Goal: Register for event/course

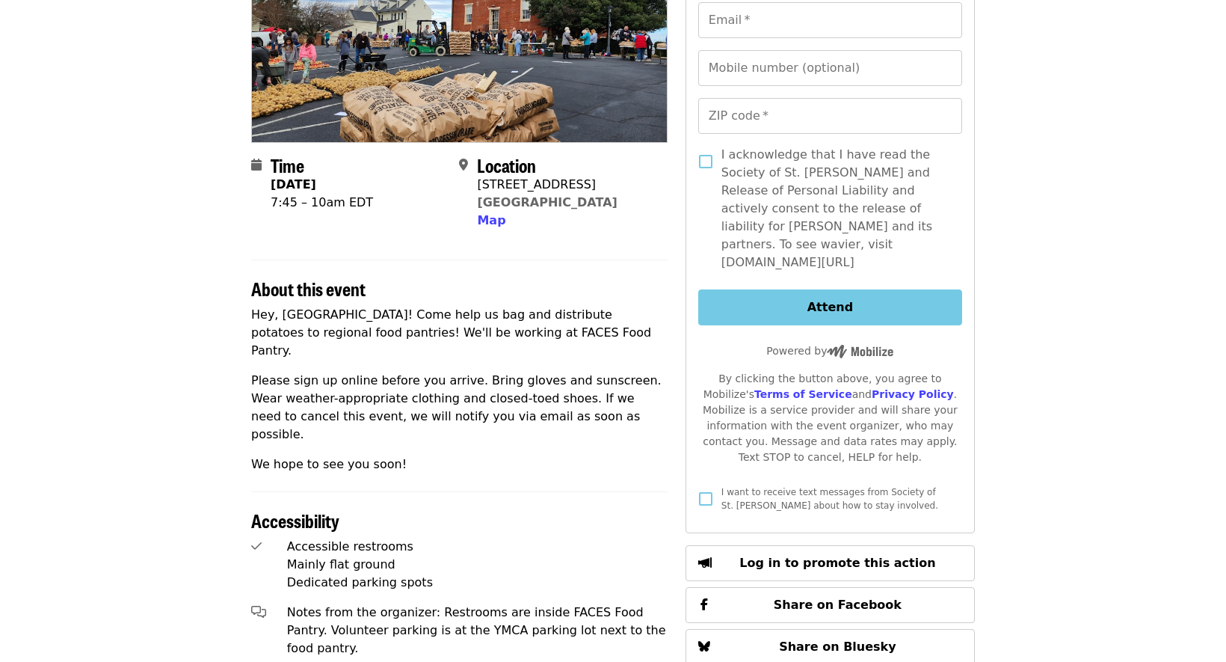
scroll to position [220, 0]
